Goal: Task Accomplishment & Management: Use online tool/utility

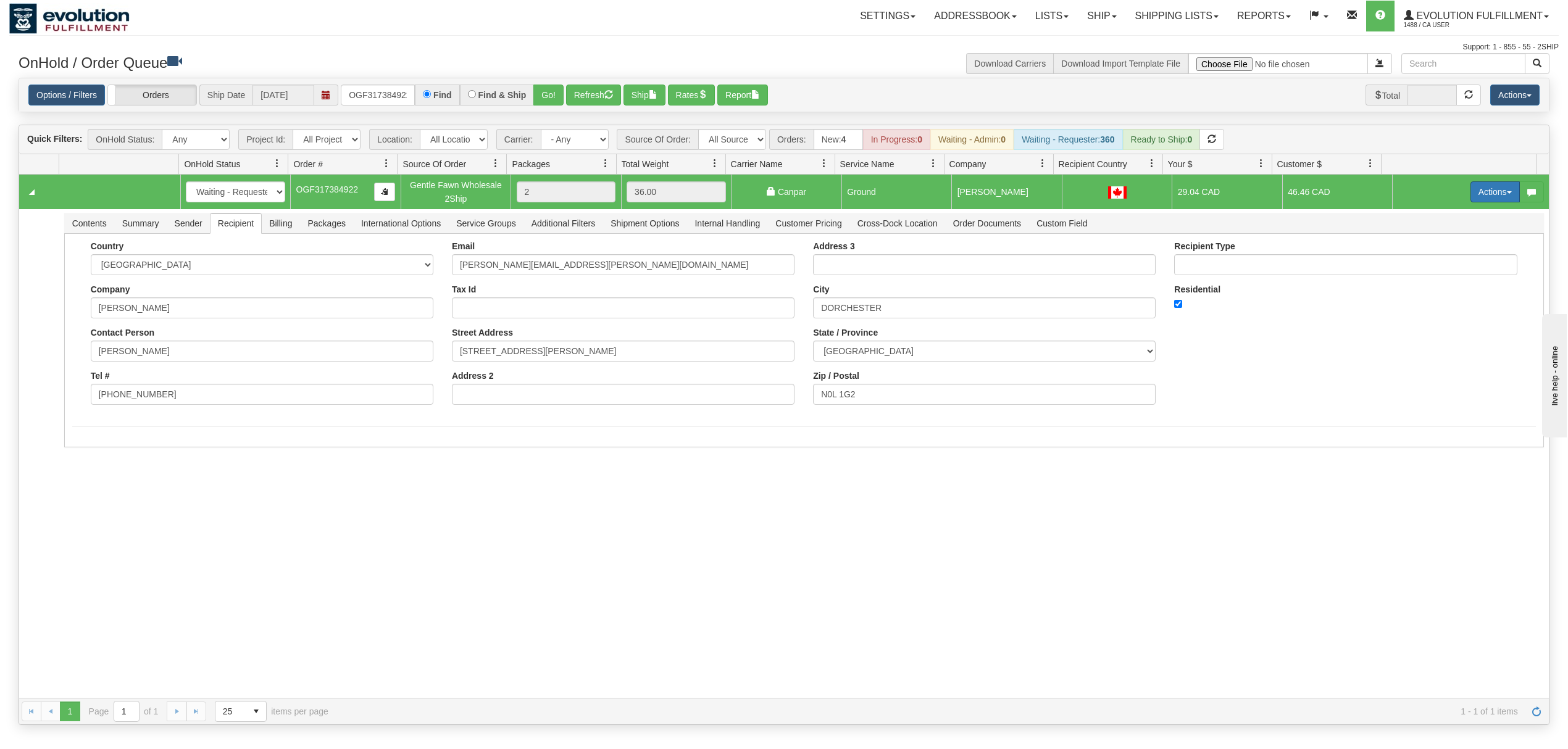
click at [1470, 195] on button "Actions" at bounding box center [1494, 191] width 49 height 21
click at [1433, 249] on span at bounding box center [1437, 247] width 8 height 8
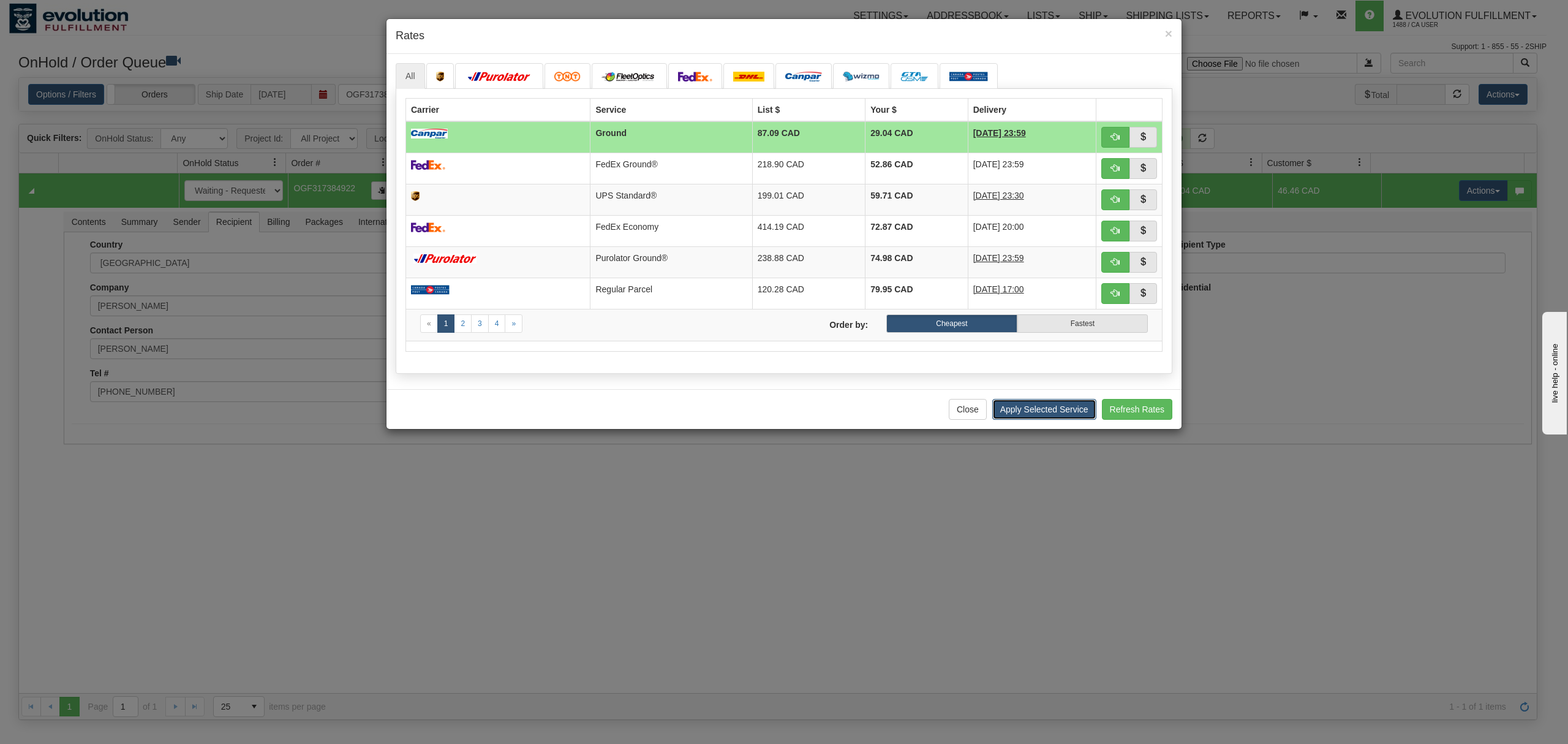
click at [1035, 420] on button "Apply Selected Service" at bounding box center [1044, 409] width 104 height 21
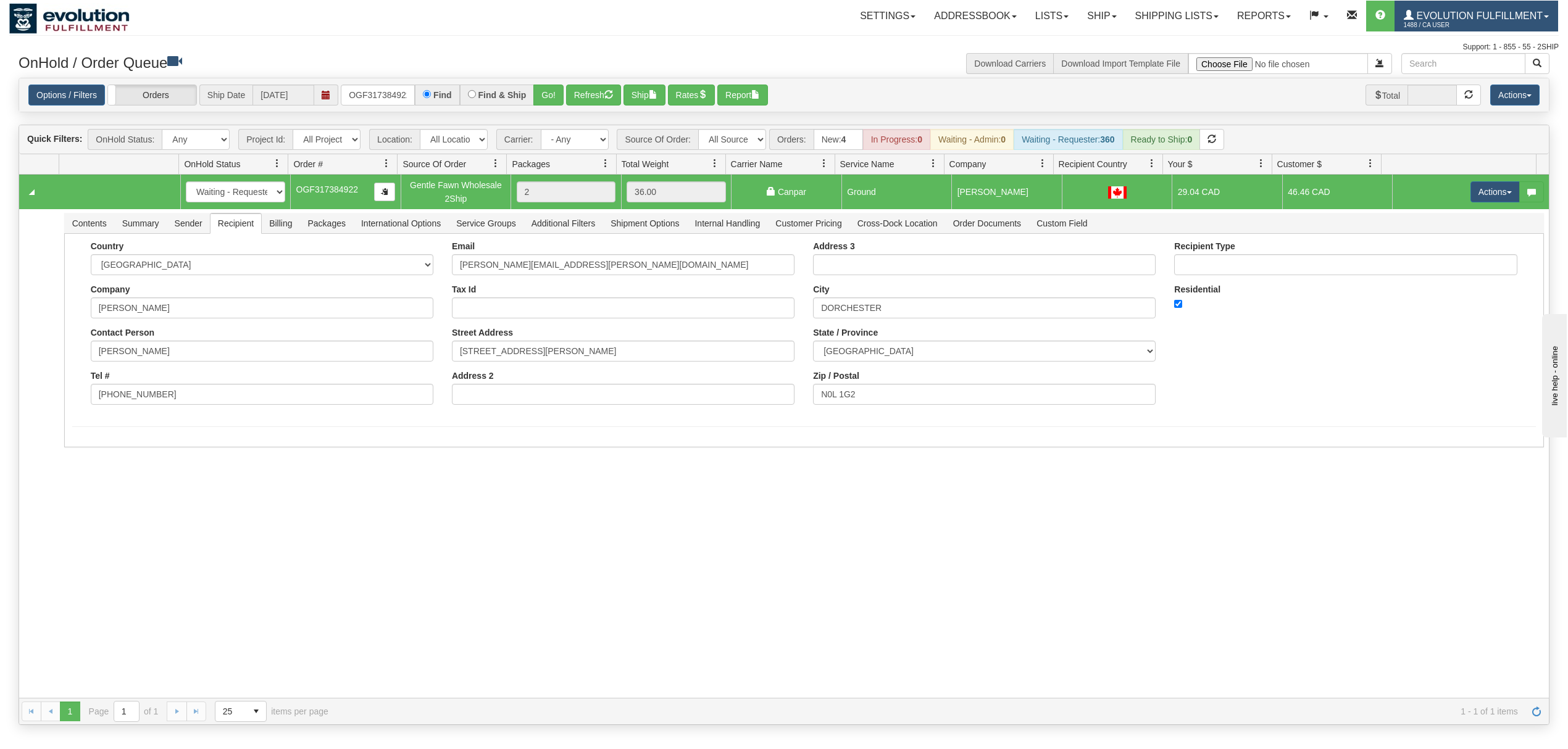
click at [1430, 24] on span "1488 / CA User" at bounding box center [1450, 25] width 92 height 13
click at [1466, 70] on span "LOG OUT" at bounding box center [1476, 75] width 39 height 10
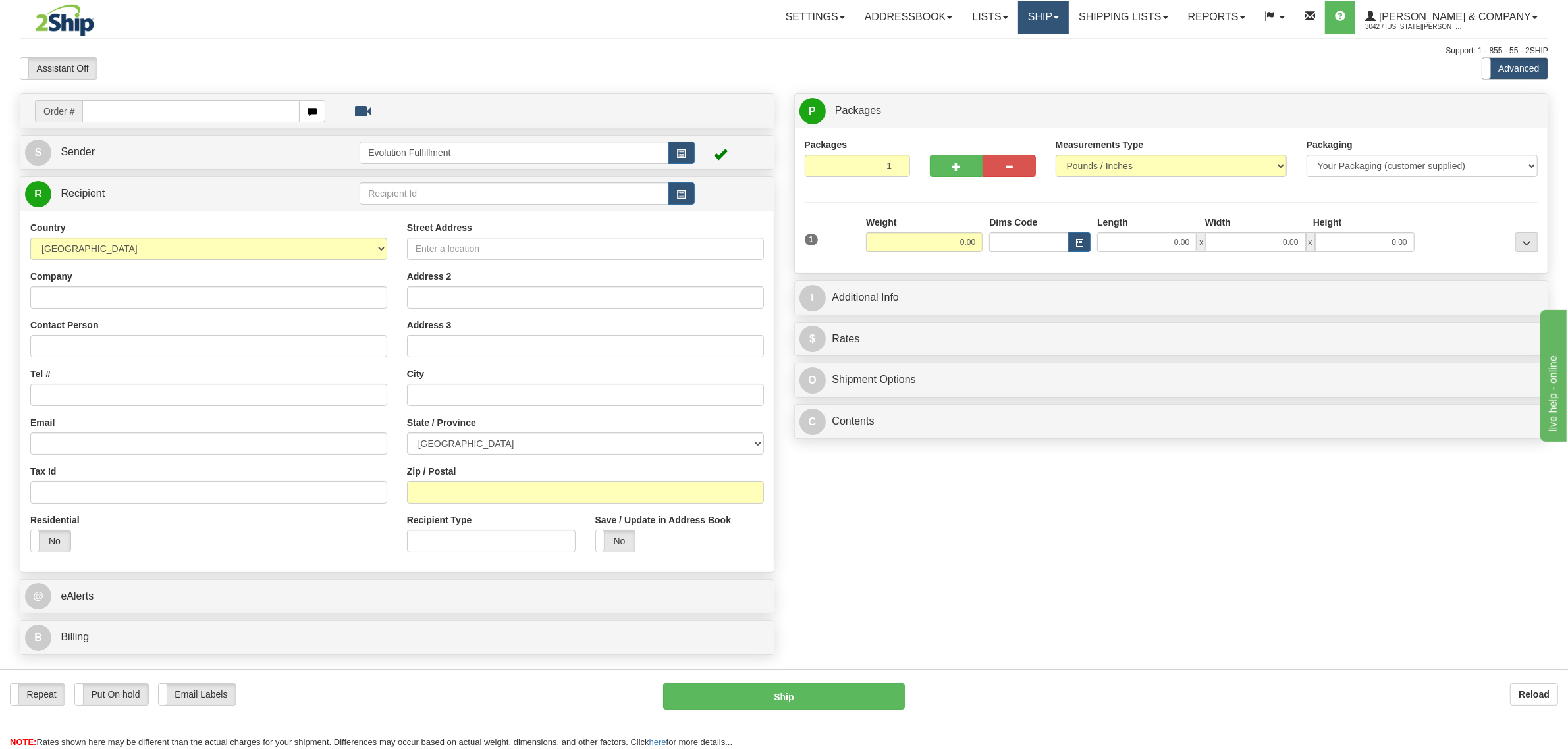
click at [1069, 23] on link "Ship" at bounding box center [1043, 17] width 51 height 33
click at [1055, 63] on span "OnHold / Order Queue" at bounding box center [1009, 64] width 93 height 11
